Goal: Task Accomplishment & Management: Use online tool/utility

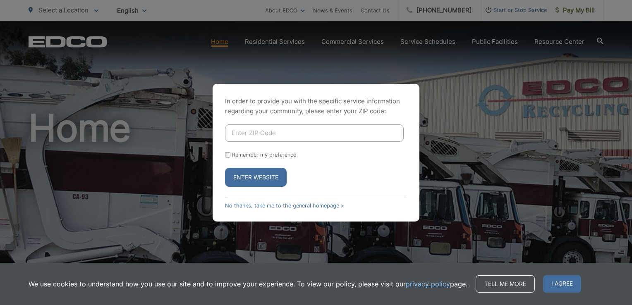
click at [252, 130] on input "Enter ZIP Code" at bounding box center [314, 132] width 179 height 17
type input "91942"
click at [257, 172] on button "Enter Website" at bounding box center [256, 177] width 62 height 19
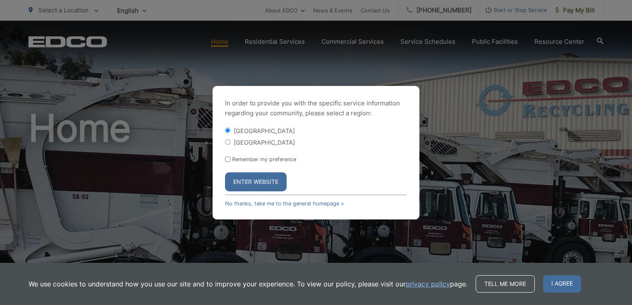
click at [247, 176] on button "Enter Website" at bounding box center [256, 181] width 62 height 19
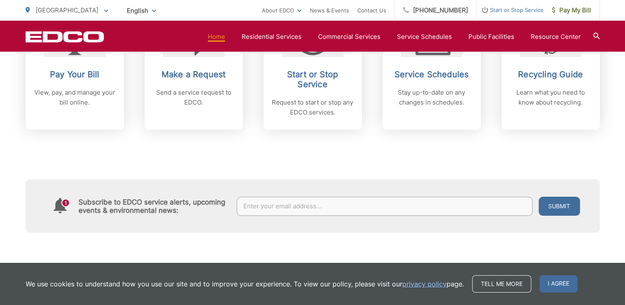
scroll to position [410, 0]
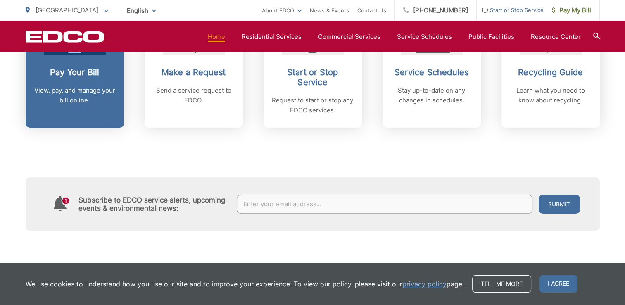
click at [69, 93] on p "View, pay, and manage your bill online." at bounding box center [75, 96] width 82 height 20
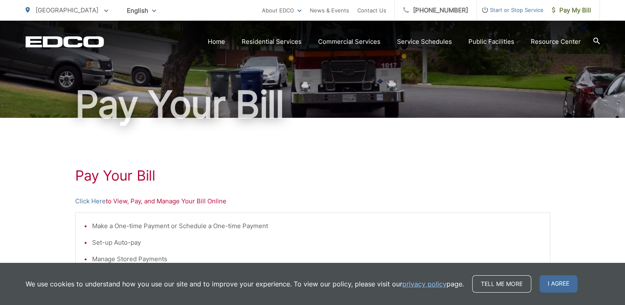
scroll to position [58, 0]
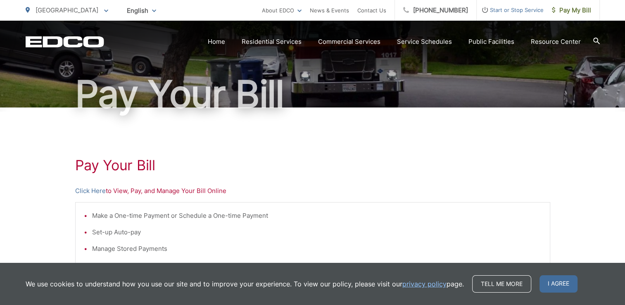
click at [88, 191] on link "Click Here" at bounding box center [90, 191] width 31 height 10
